Goal: Entertainment & Leisure: Browse casually

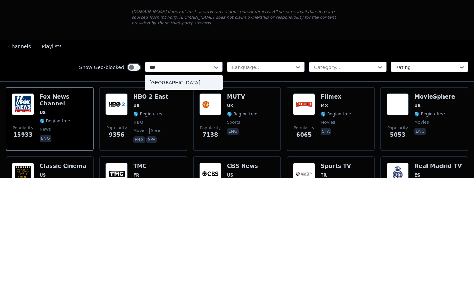
click at [164, 207] on div "[GEOGRAPHIC_DATA]" at bounding box center [184, 213] width 78 height 13
type input "***"
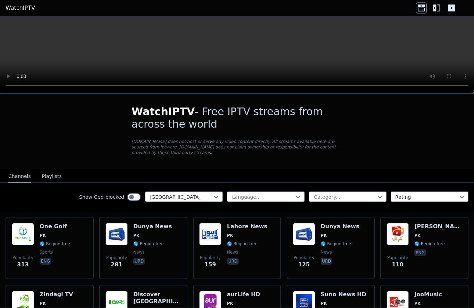
scroll to position [16, 0]
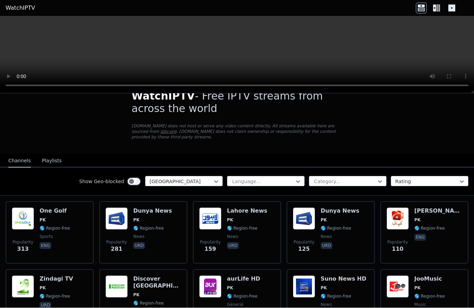
click at [132, 222] on div "Popularity 281 Dunya News PK 🌎 Region-free news urd" at bounding box center [144, 233] width 76 height 50
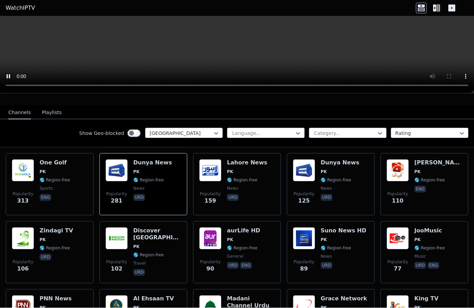
scroll to position [65, 0]
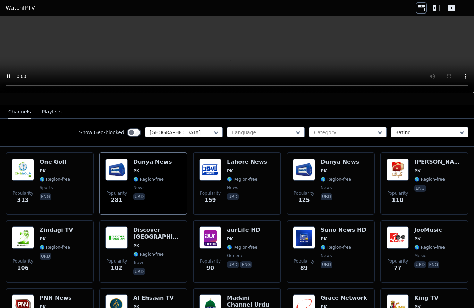
click at [34, 242] on img at bounding box center [23, 238] width 22 height 22
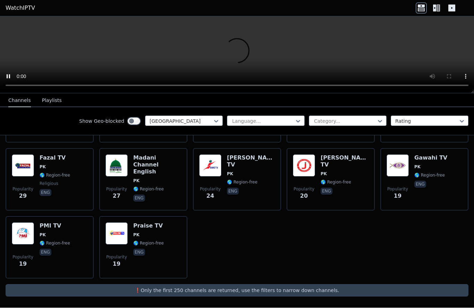
scroll to position [273, 0]
click at [124, 169] on img at bounding box center [117, 166] width 22 height 22
click at [447, 72] on video at bounding box center [237, 55] width 474 height 77
click at [455, 87] on video at bounding box center [237, 55] width 474 height 77
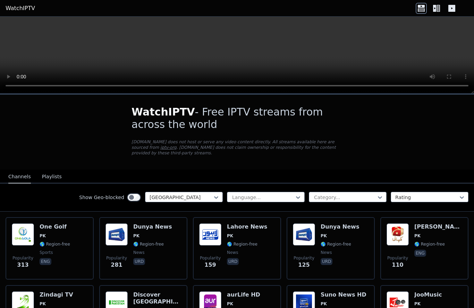
scroll to position [0, 0]
click at [423, 240] on div "Geo Kahani PK 🌎 Region-free eng" at bounding box center [439, 249] width 48 height 50
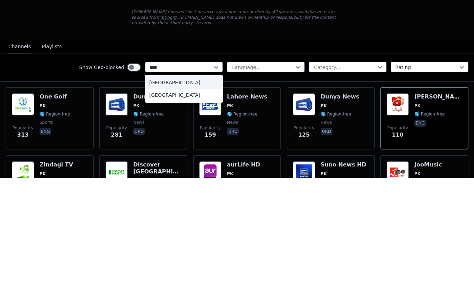
click at [155, 207] on div "[GEOGRAPHIC_DATA]" at bounding box center [184, 213] width 78 height 13
type input "****"
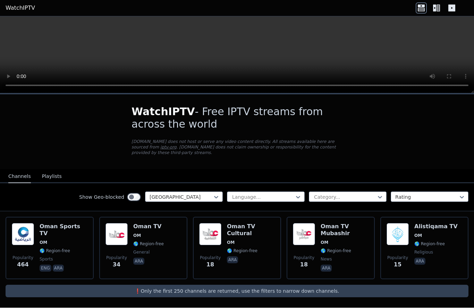
click at [239, 240] on span "OM" at bounding box center [251, 243] width 48 height 6
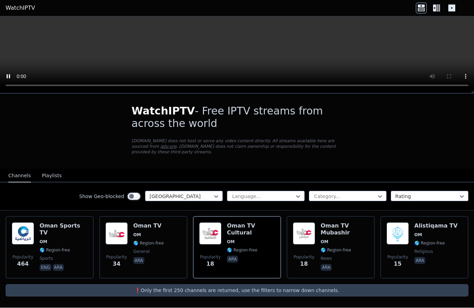
scroll to position [1, 0]
click at [48, 248] on span "🌎 Region-free" at bounding box center [55, 251] width 31 height 6
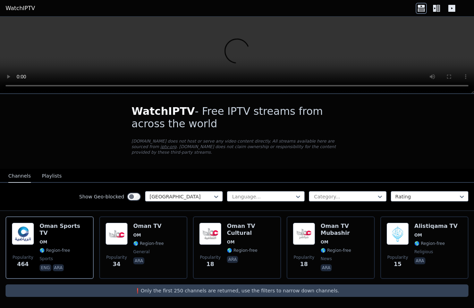
click at [323, 238] on div "Oman TV Mubashir OM 🌎 Region-free news ara" at bounding box center [345, 248] width 48 height 50
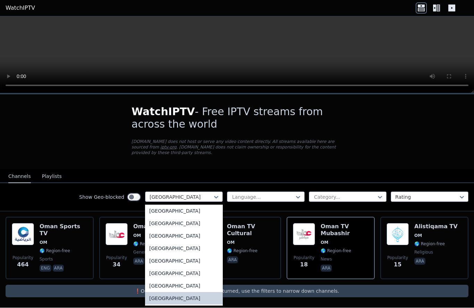
scroll to position [0, 0]
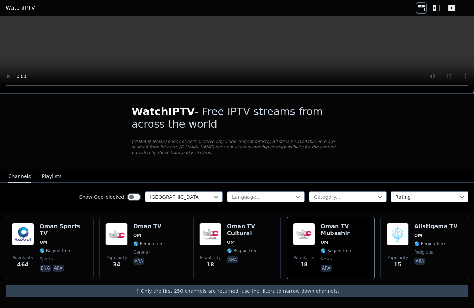
click at [252, 165] on div "WatchIPTV - Free IPTV streams from across the world [DOMAIN_NAME] does not host…" at bounding box center [237, 132] width 233 height 75
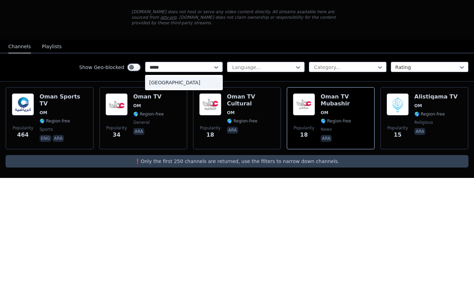
click at [161, 207] on div "[GEOGRAPHIC_DATA]" at bounding box center [184, 213] width 78 height 13
type input "*****"
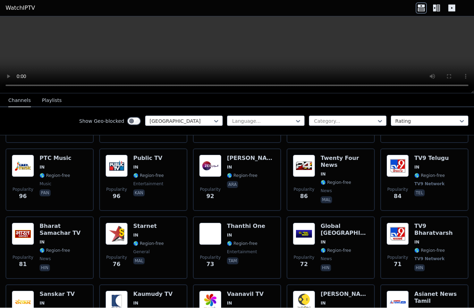
scroll to position [489, 0]
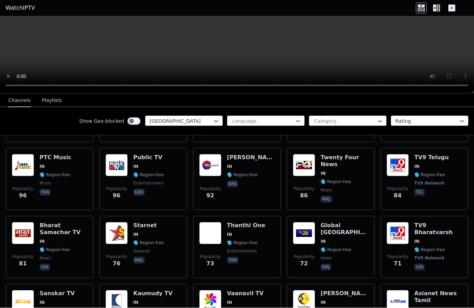
click at [124, 234] on img at bounding box center [117, 234] width 22 height 22
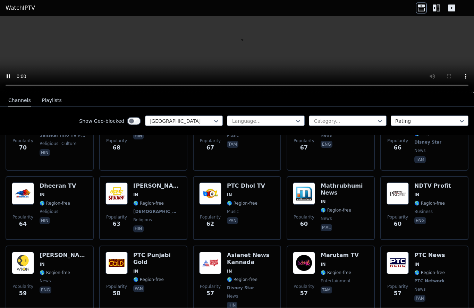
scroll to position [673, 0]
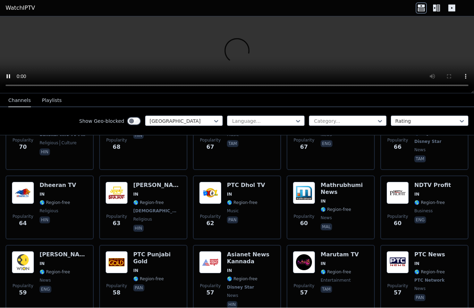
click at [132, 259] on div "Popularity 58 PTC Punjabi Gold IN 🌎 Region-free pan" at bounding box center [144, 281] width 76 height 58
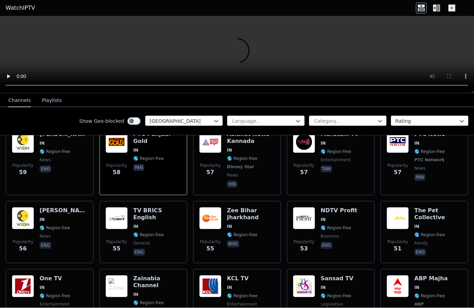
scroll to position [794, 0]
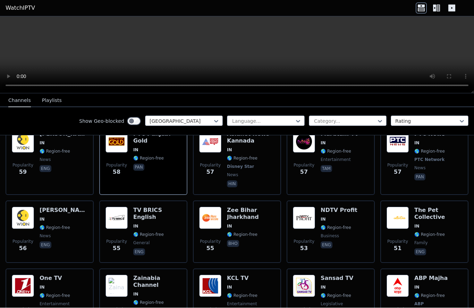
click at [221, 211] on img at bounding box center [210, 218] width 22 height 22
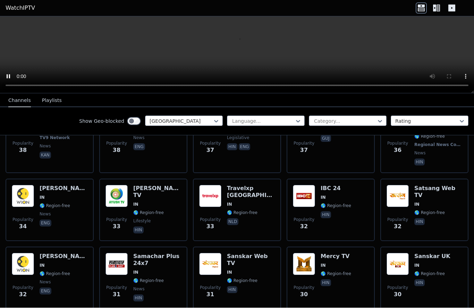
scroll to position [1161, 0]
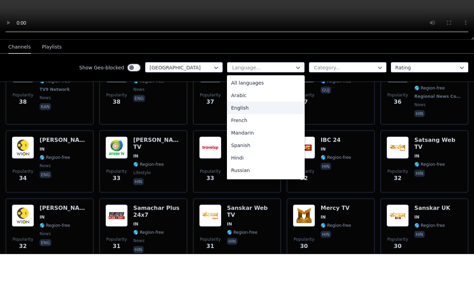
click at [244, 156] on div "English" at bounding box center [266, 162] width 78 height 13
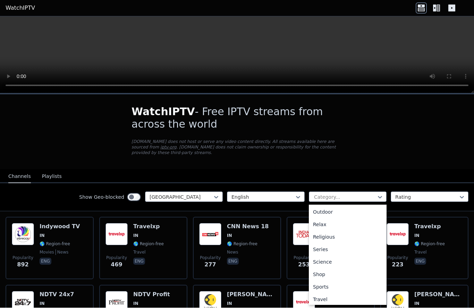
scroll to position [226, 0]
click at [327, 285] on div "Sports" at bounding box center [348, 287] width 78 height 13
